Goal: Information Seeking & Learning: Learn about a topic

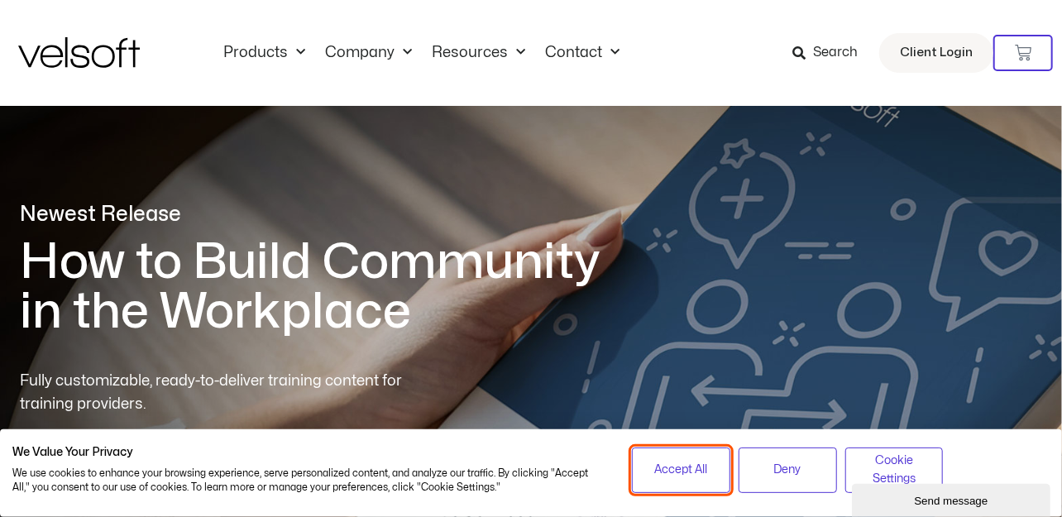
click at [702, 473] on span "Accept All" at bounding box center [680, 470] width 53 height 18
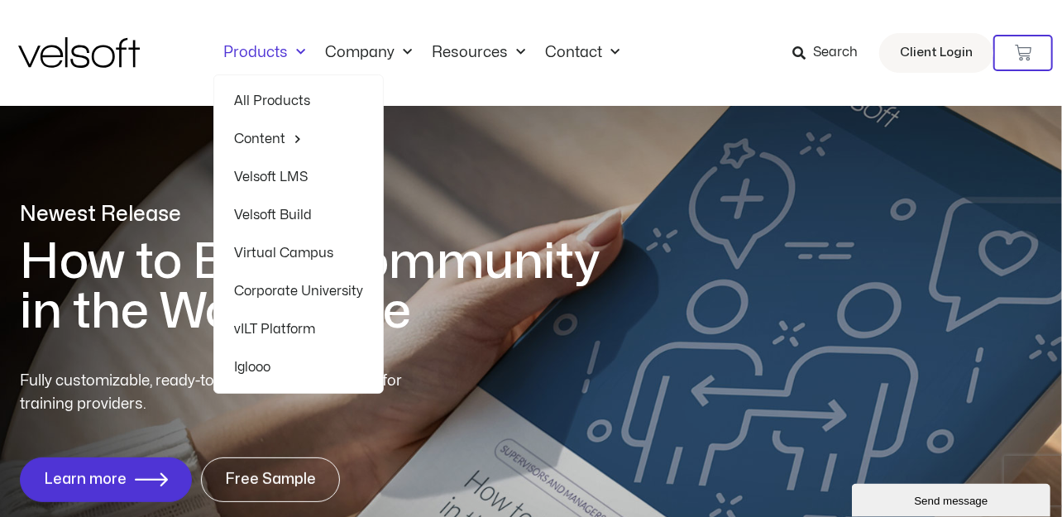
click at [265, 54] on link "Products" at bounding box center [264, 53] width 102 height 18
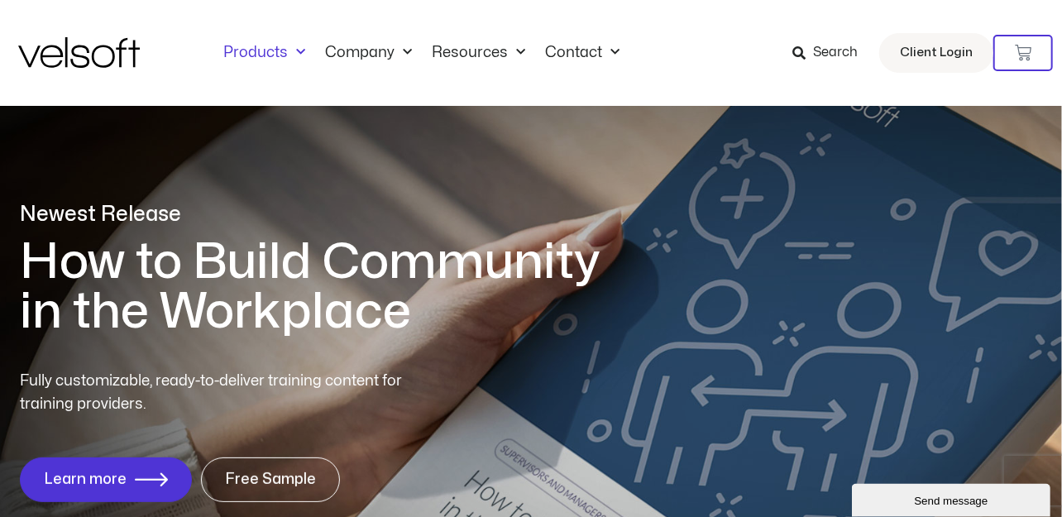
click at [265, 50] on link "Products" at bounding box center [264, 53] width 102 height 18
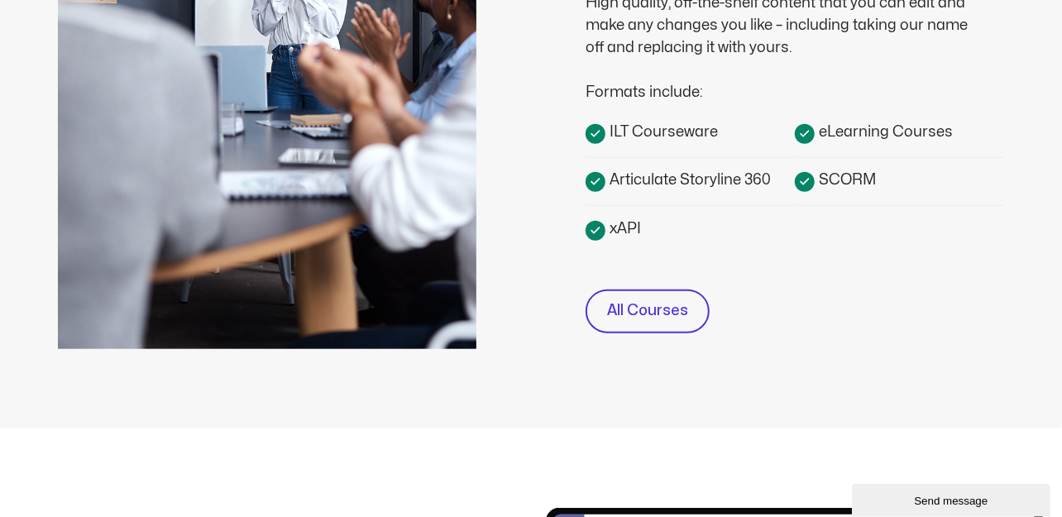
scroll to position [661, 0]
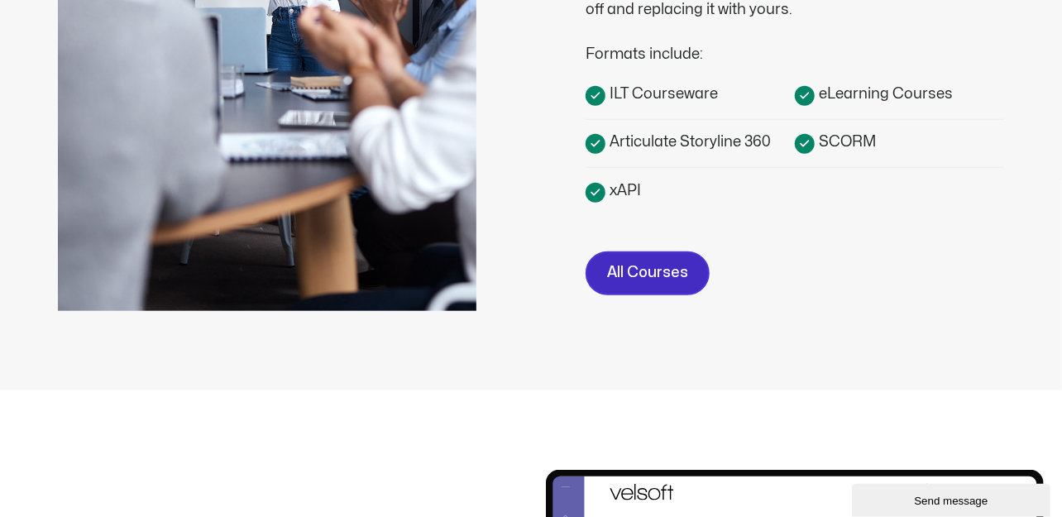
click at [637, 271] on span "All Courses" at bounding box center [647, 273] width 81 height 24
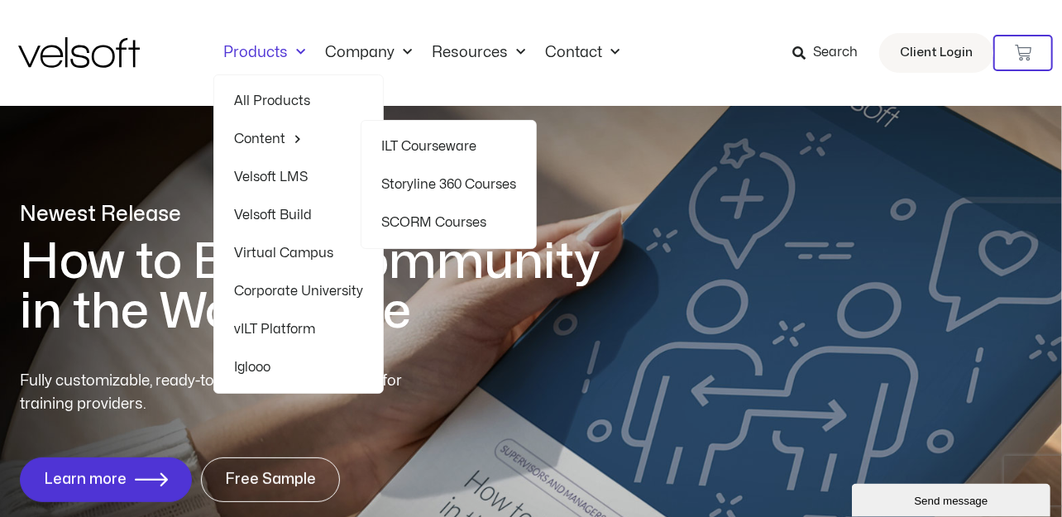
click at [470, 184] on link "Storyline 360 Courses" at bounding box center [448, 184] width 135 height 38
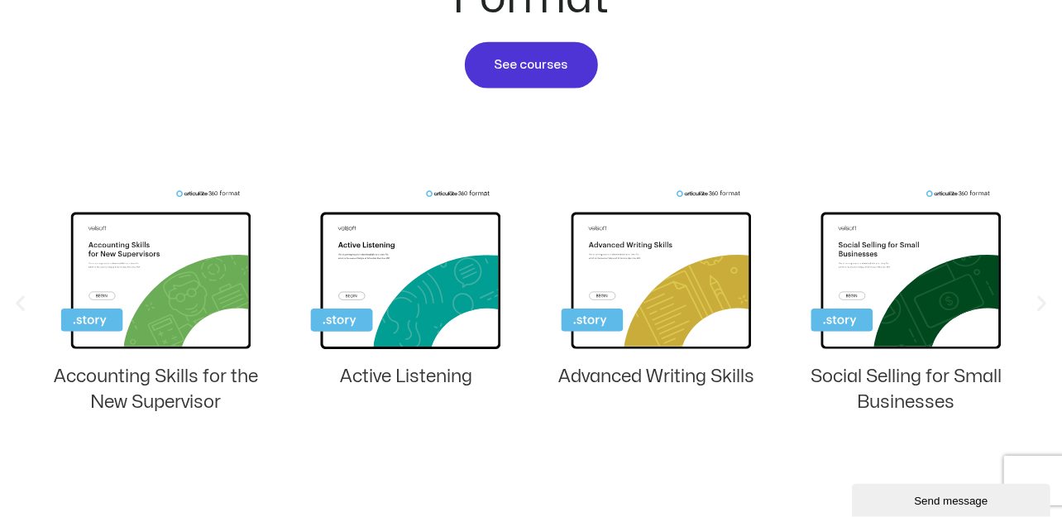
scroll to position [1102, 0]
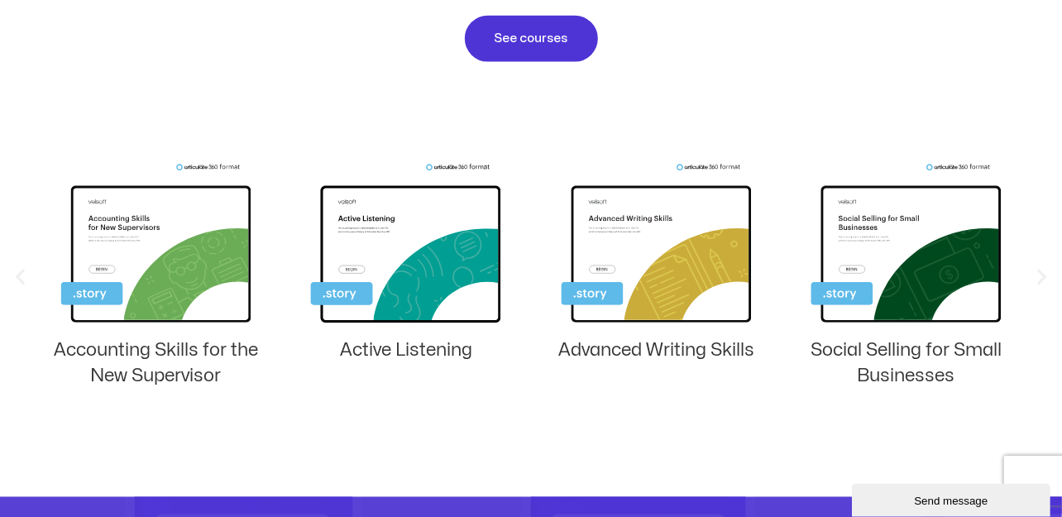
click at [21, 270] on icon "Previous slide" at bounding box center [20, 276] width 21 height 21
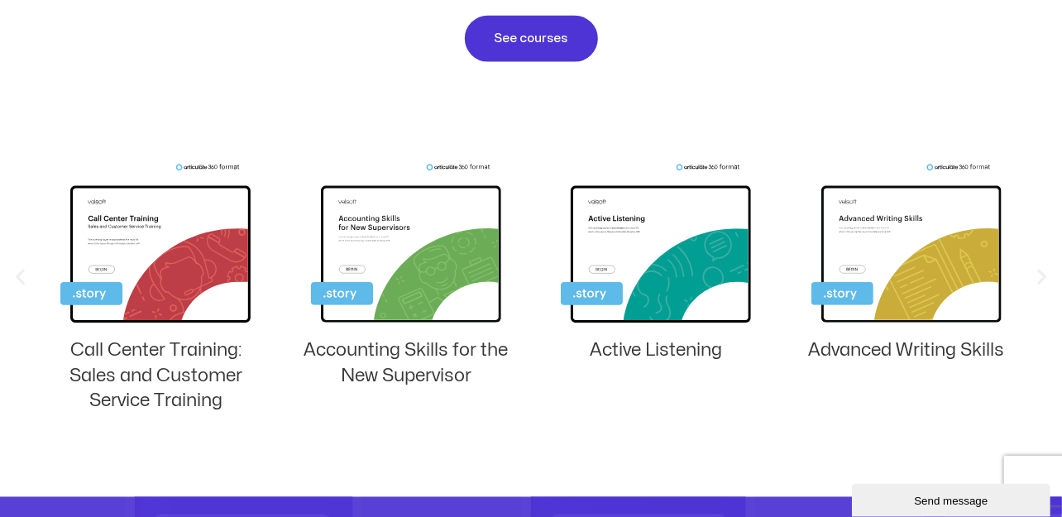
click at [21, 270] on icon "Previous slide" at bounding box center [20, 276] width 21 height 21
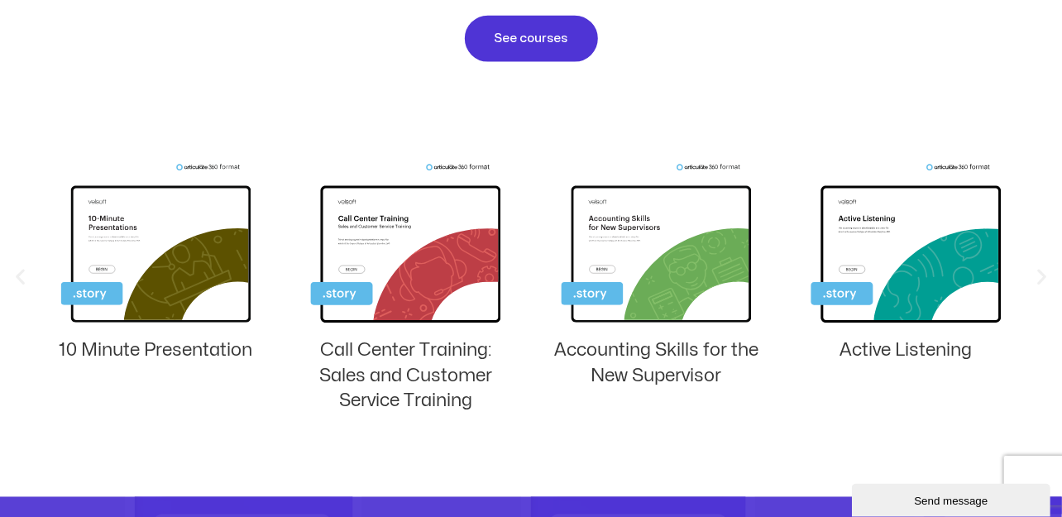
click at [1043, 271] on icon "Next slide" at bounding box center [1041, 276] width 21 height 21
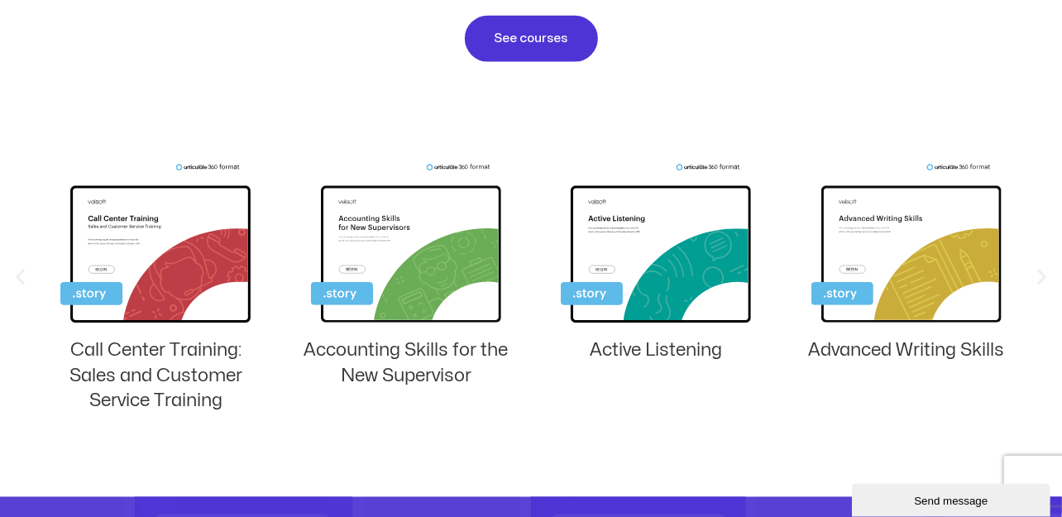
click at [1043, 271] on icon "Next slide" at bounding box center [1041, 276] width 21 height 21
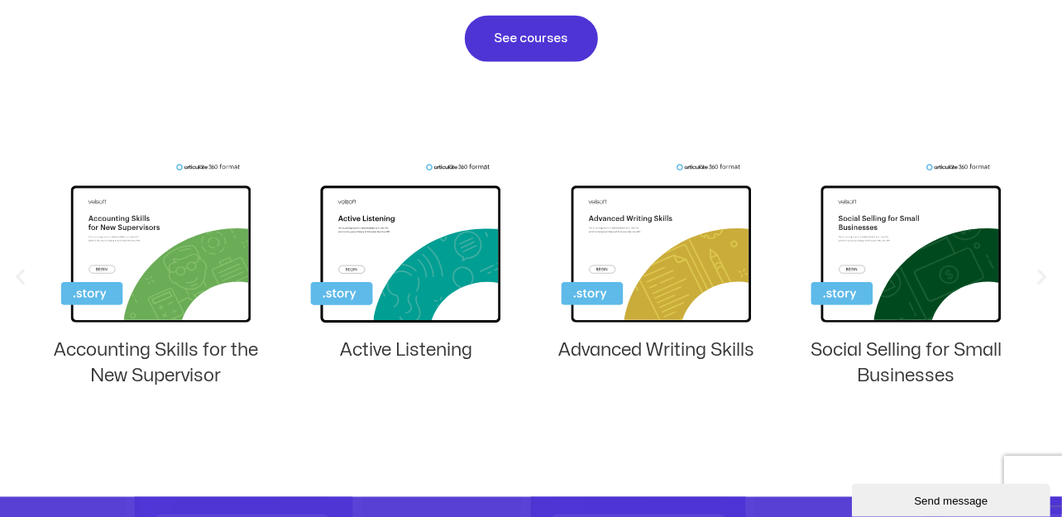
click at [1043, 271] on icon "Next slide" at bounding box center [1041, 276] width 21 height 21
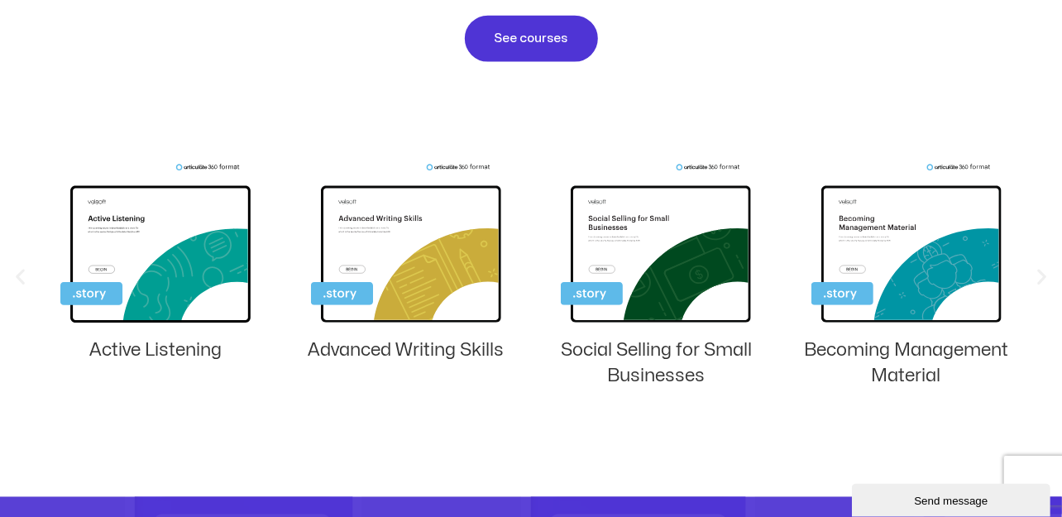
click at [1043, 271] on icon "Next slide" at bounding box center [1041, 276] width 21 height 21
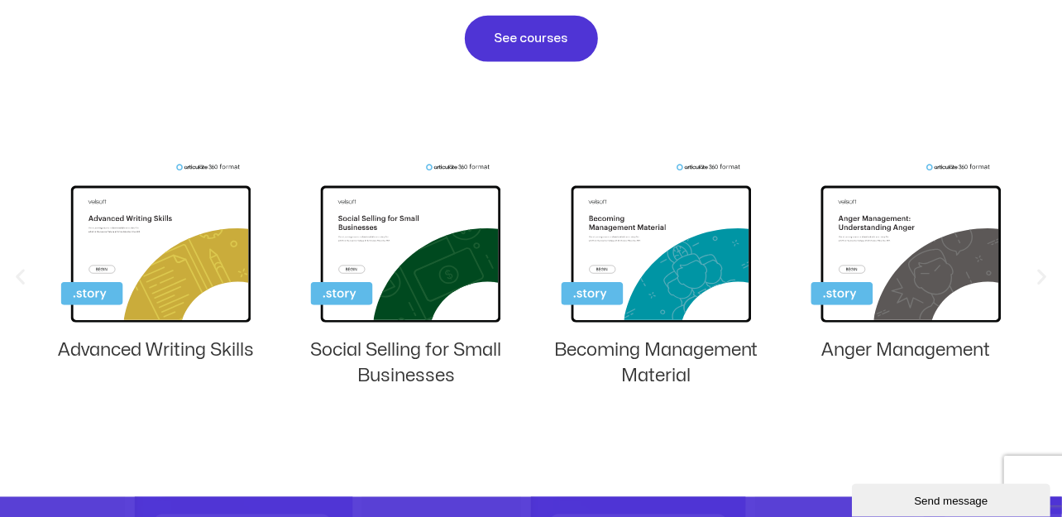
click at [1043, 271] on icon "Next slide" at bounding box center [1041, 276] width 21 height 21
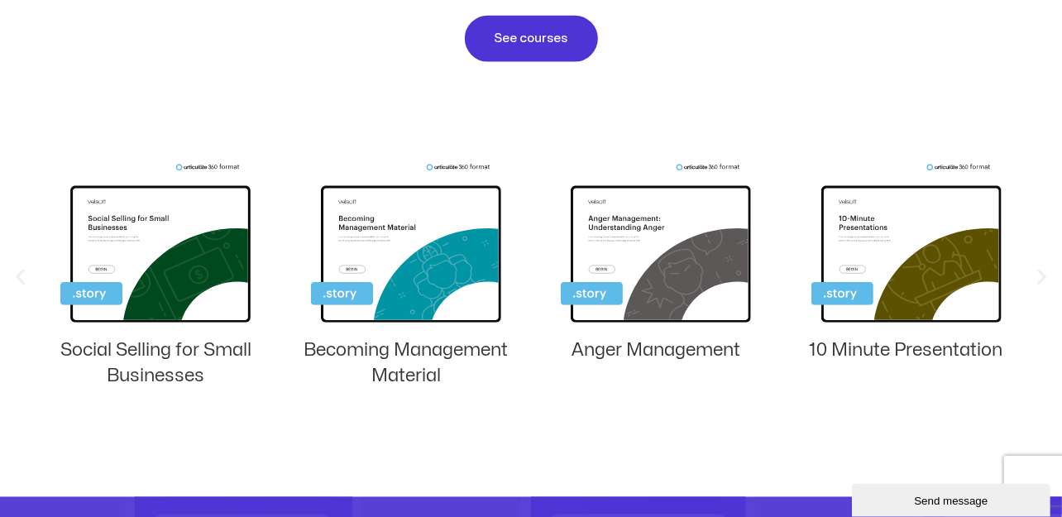
click at [1043, 271] on icon "Next slide" at bounding box center [1041, 276] width 21 height 21
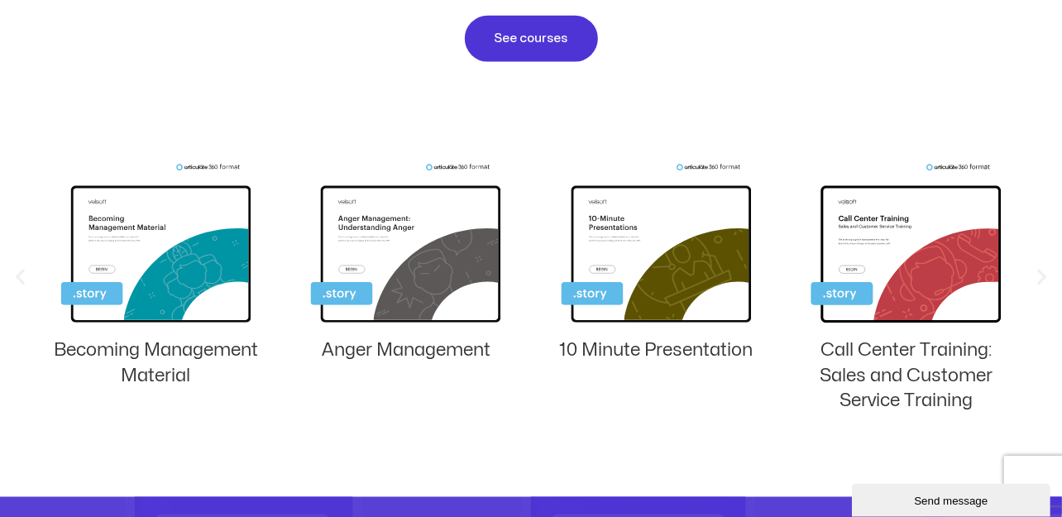
click at [1043, 271] on icon "Next slide" at bounding box center [1041, 276] width 21 height 21
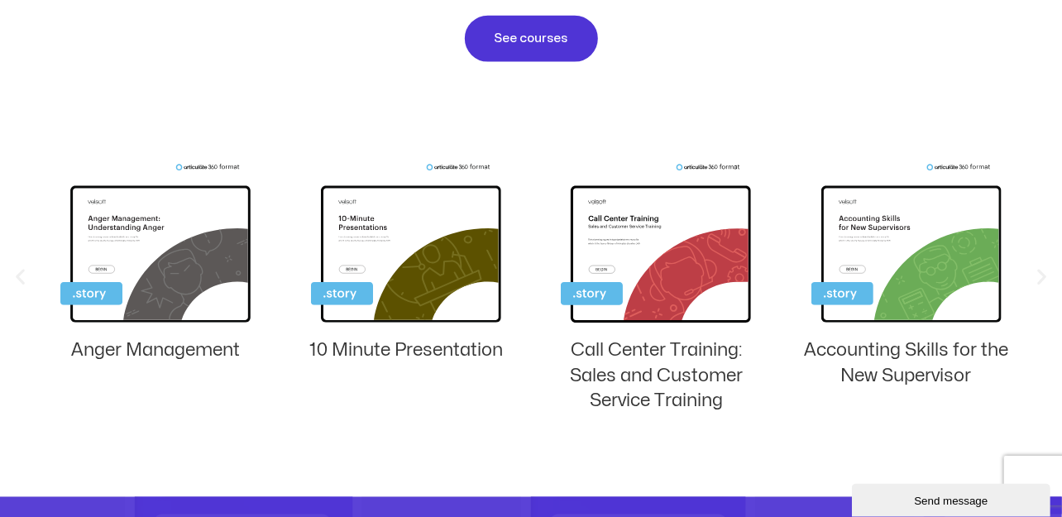
click at [1043, 271] on icon "Next slide" at bounding box center [1041, 276] width 21 height 21
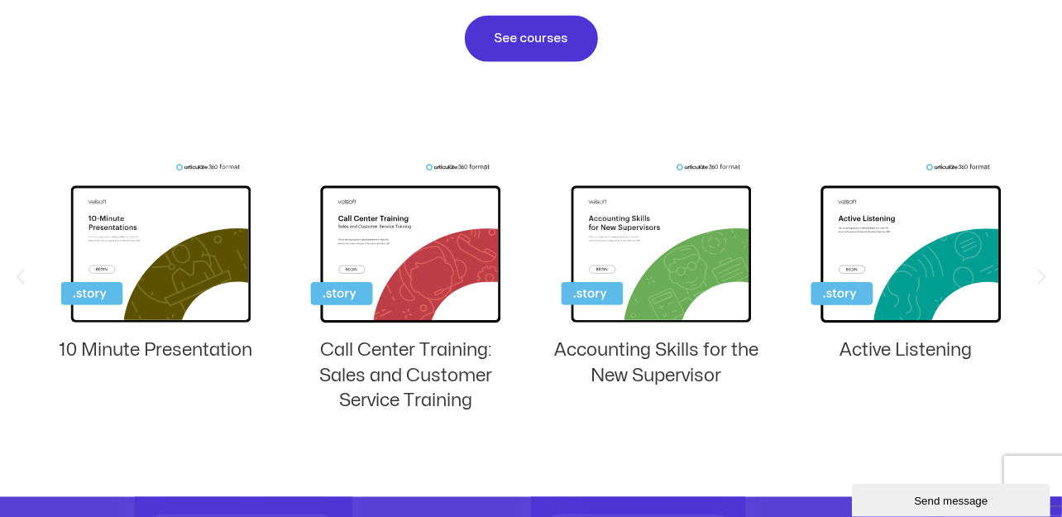
click at [1043, 271] on icon "Next slide" at bounding box center [1041, 276] width 21 height 21
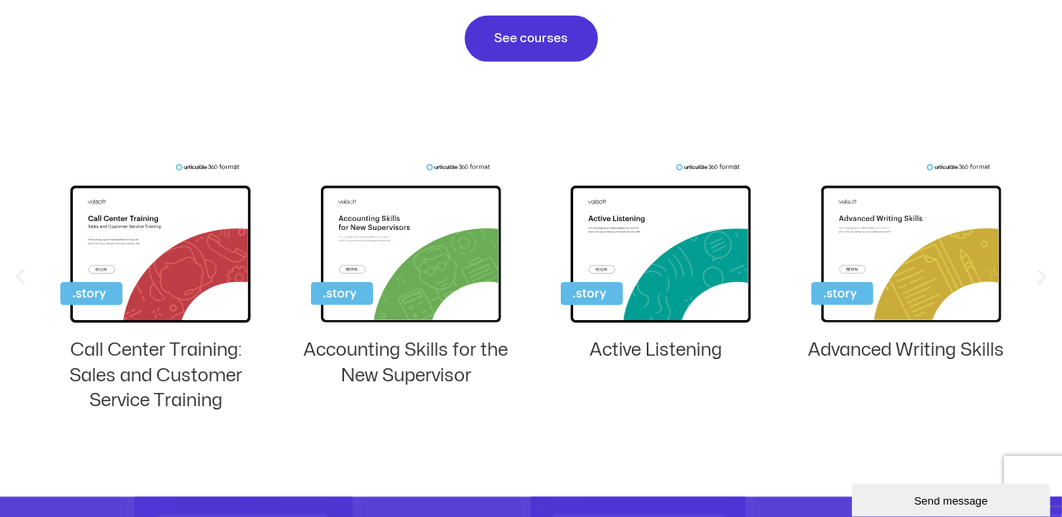
click at [1043, 271] on icon "Next slide" at bounding box center [1041, 276] width 21 height 21
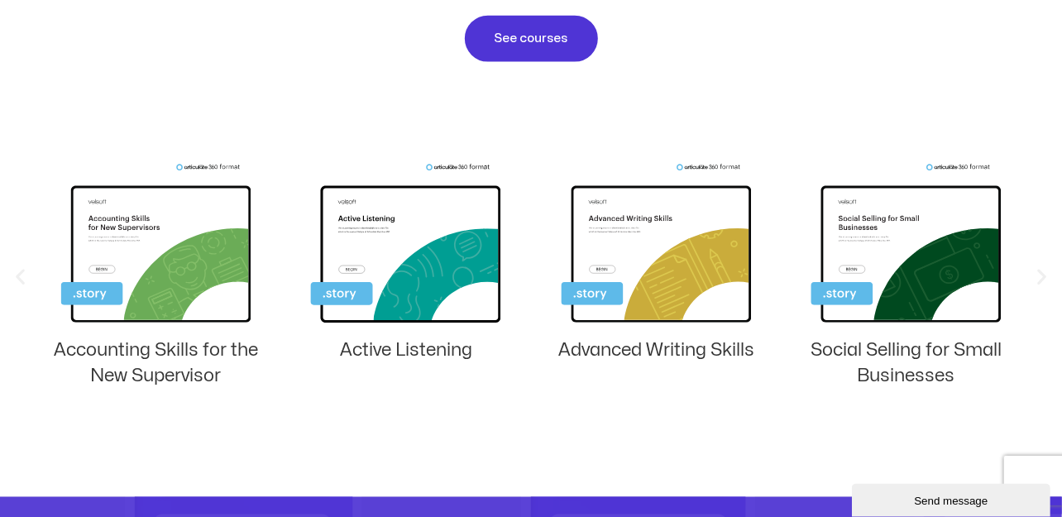
click at [1043, 271] on icon "Next slide" at bounding box center [1041, 276] width 21 height 21
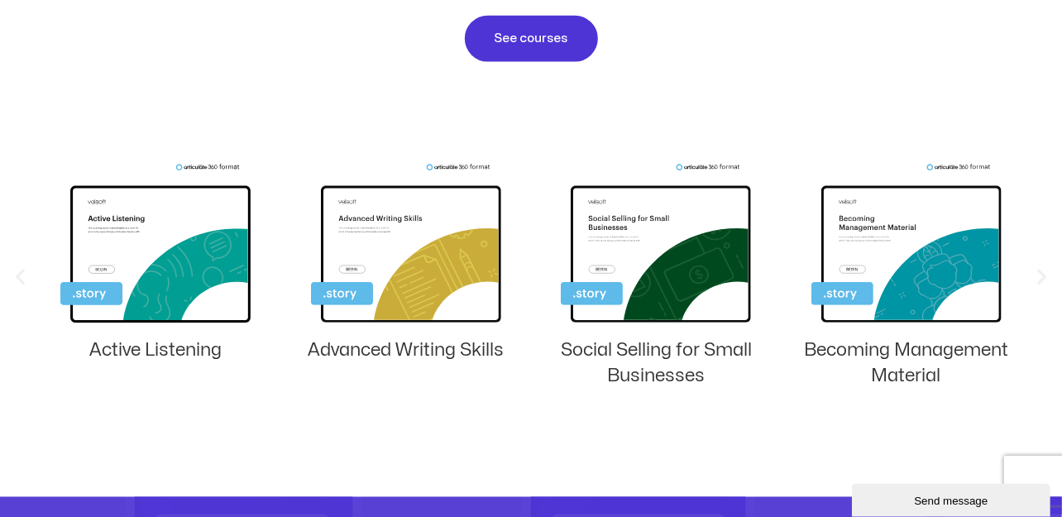
click at [1043, 271] on icon "Next slide" at bounding box center [1041, 276] width 21 height 21
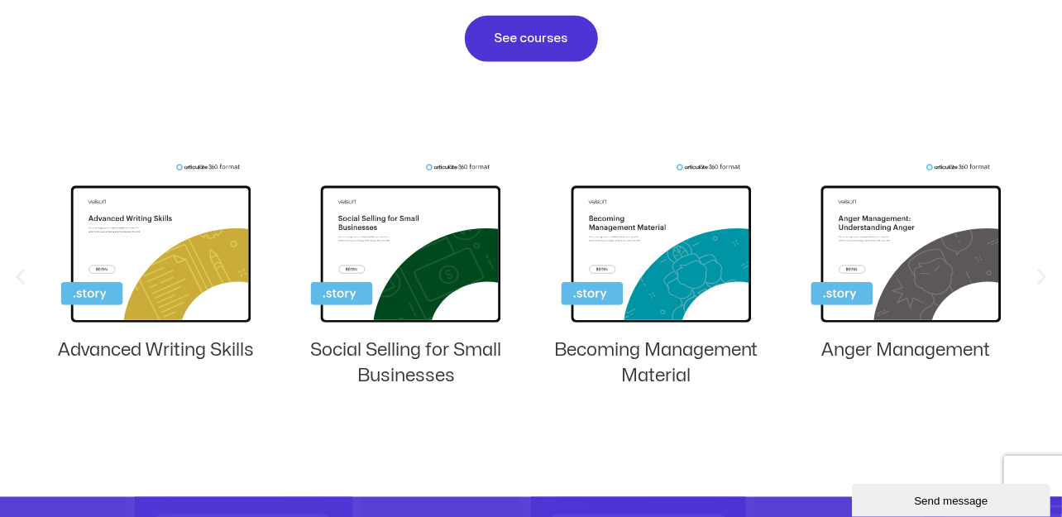
click at [1043, 271] on icon "Next slide" at bounding box center [1041, 276] width 21 height 21
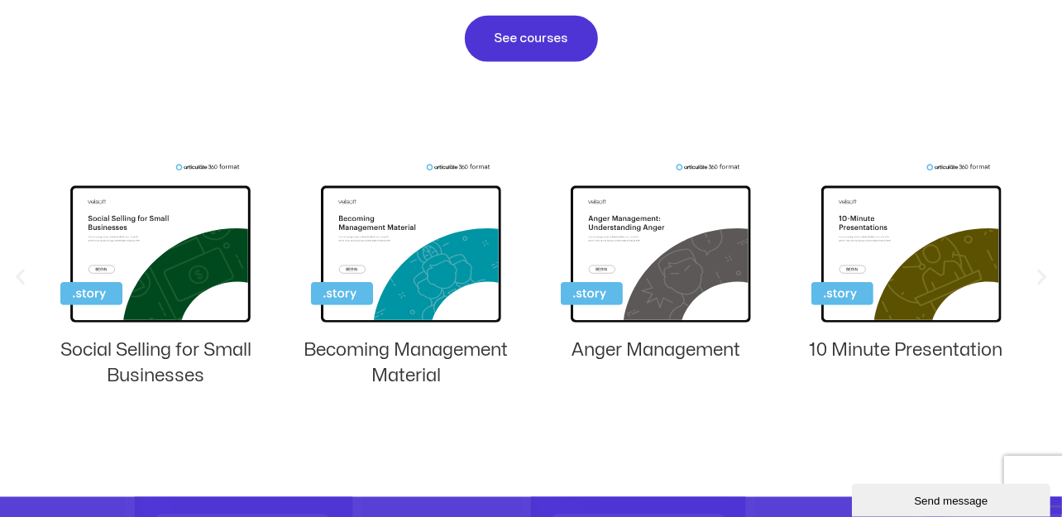
click at [1043, 271] on icon "Next slide" at bounding box center [1041, 276] width 21 height 21
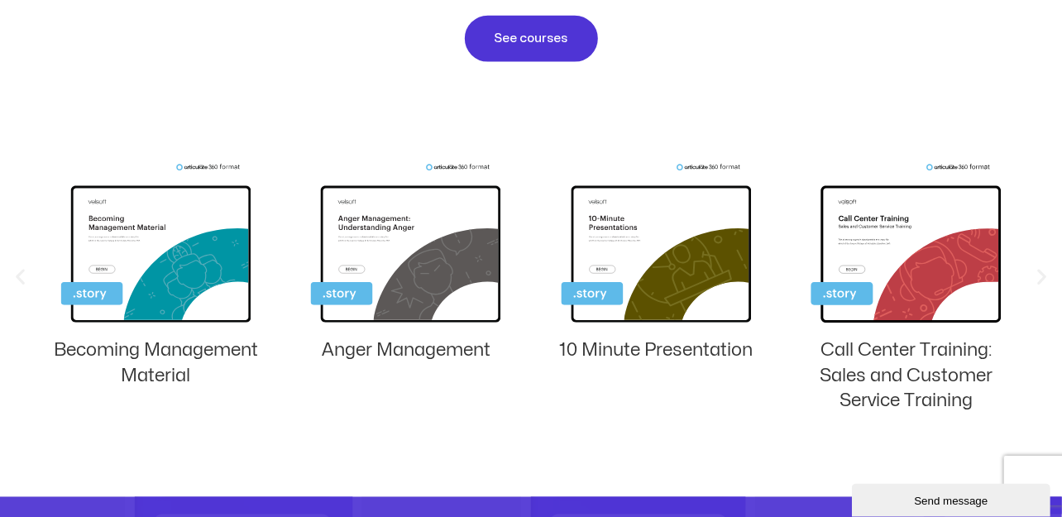
click at [1043, 271] on icon "Next slide" at bounding box center [1041, 276] width 21 height 21
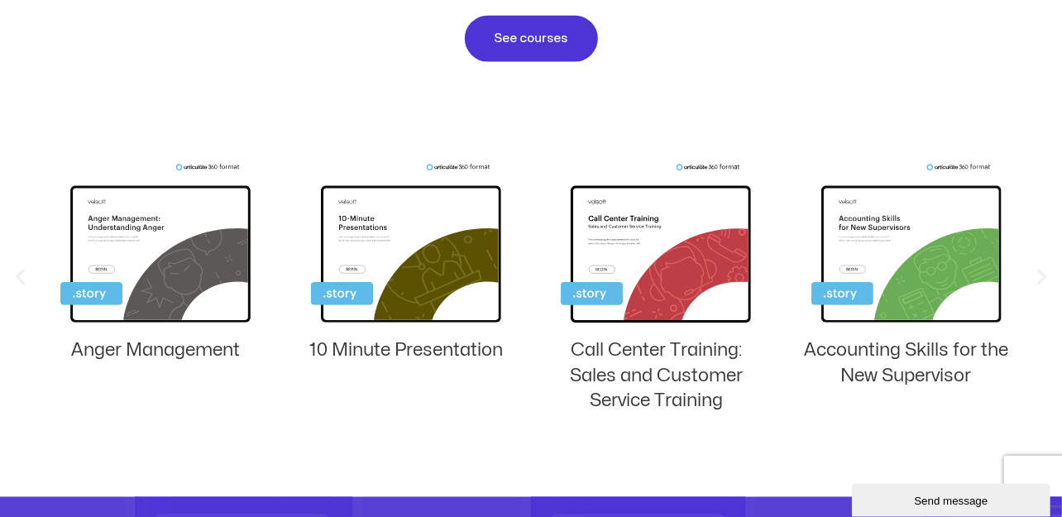
click at [1043, 271] on icon "Next slide" at bounding box center [1041, 276] width 21 height 21
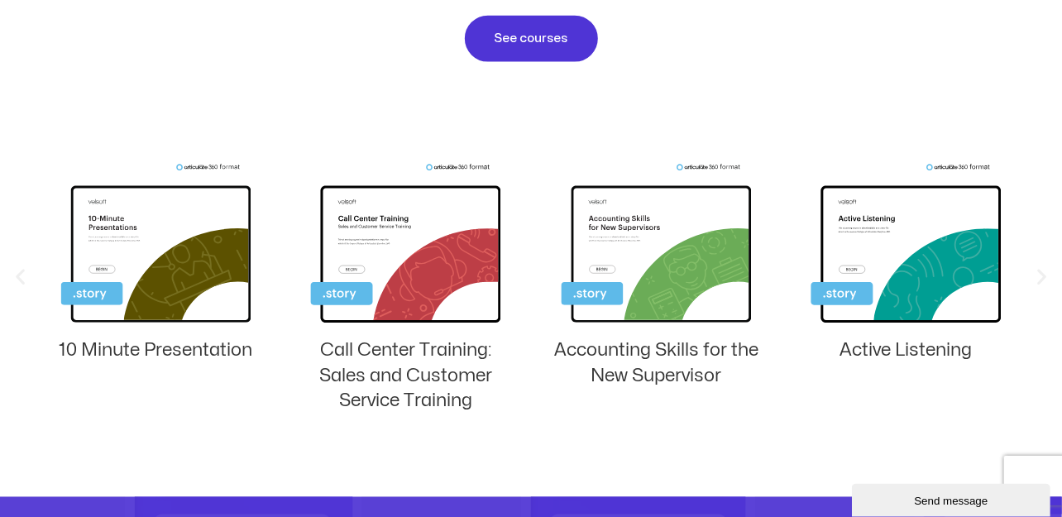
click at [1043, 271] on icon "Next slide" at bounding box center [1041, 276] width 21 height 21
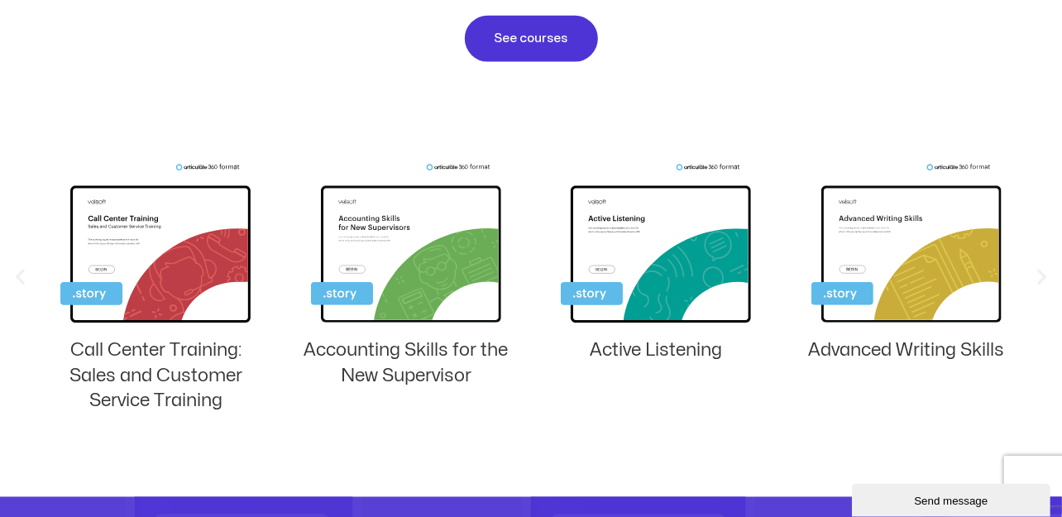
click at [1043, 271] on icon "Next slide" at bounding box center [1041, 276] width 21 height 21
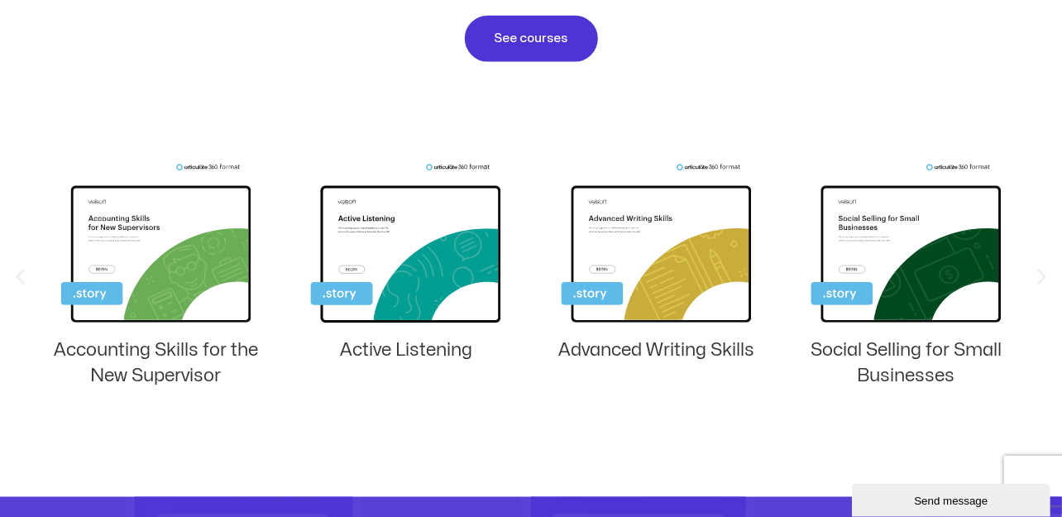
click at [1043, 271] on icon "Next slide" at bounding box center [1041, 276] width 21 height 21
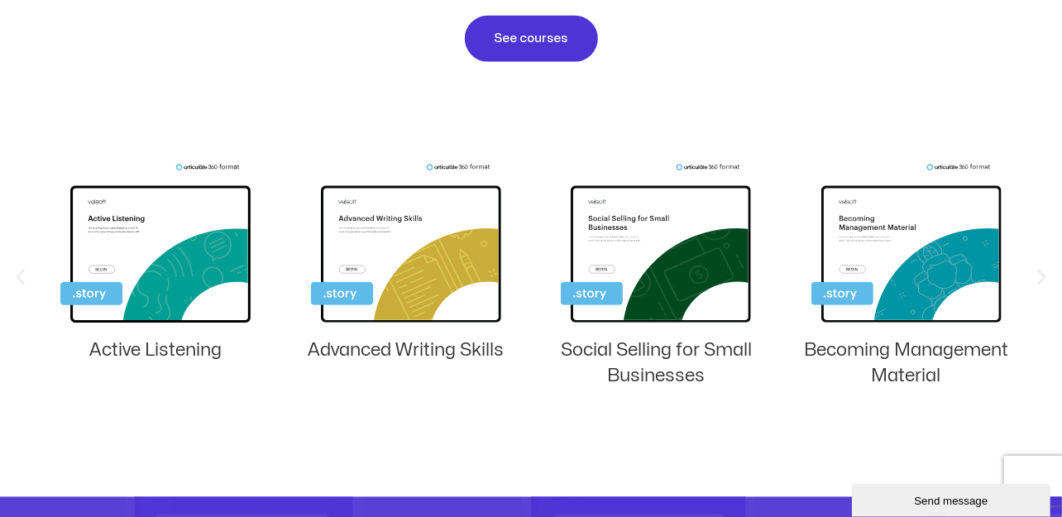
click at [1043, 271] on icon "Next slide" at bounding box center [1041, 276] width 21 height 21
